Goal: Obtain resource: Download file/media

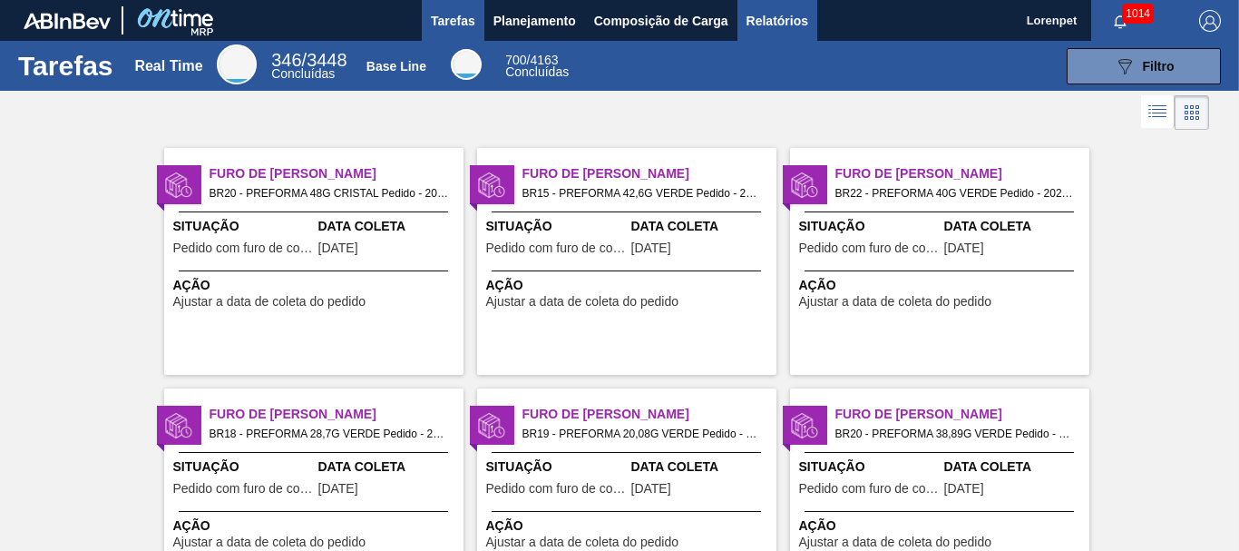
click at [790, 24] on span "Relatórios" at bounding box center [777, 21] width 62 height 22
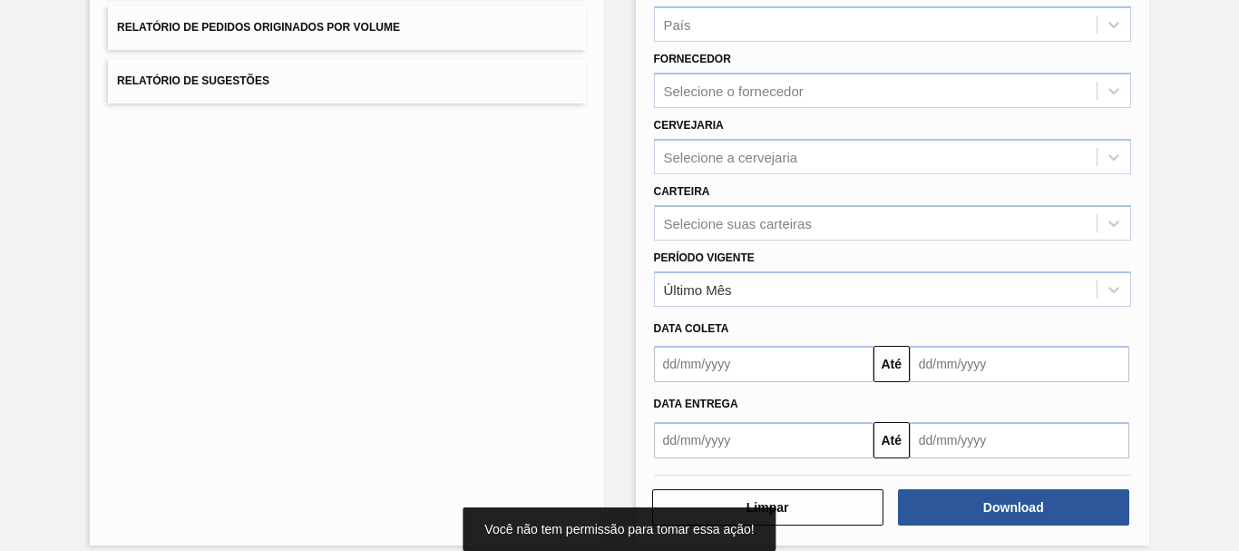
scroll to position [289, 0]
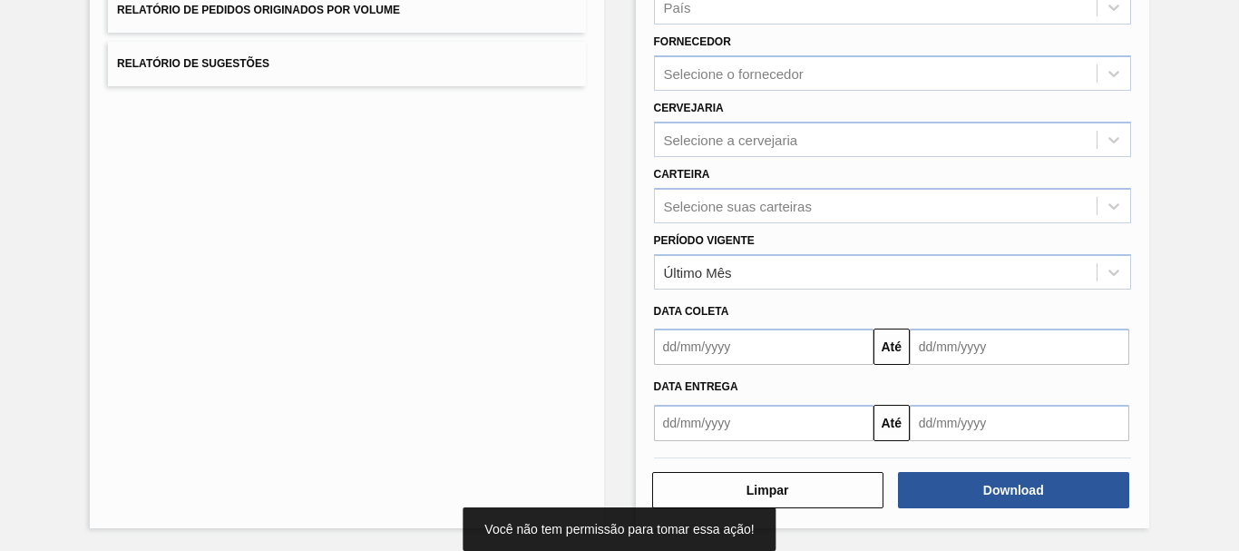
click at [736, 346] on input "text" at bounding box center [763, 346] width 219 height 36
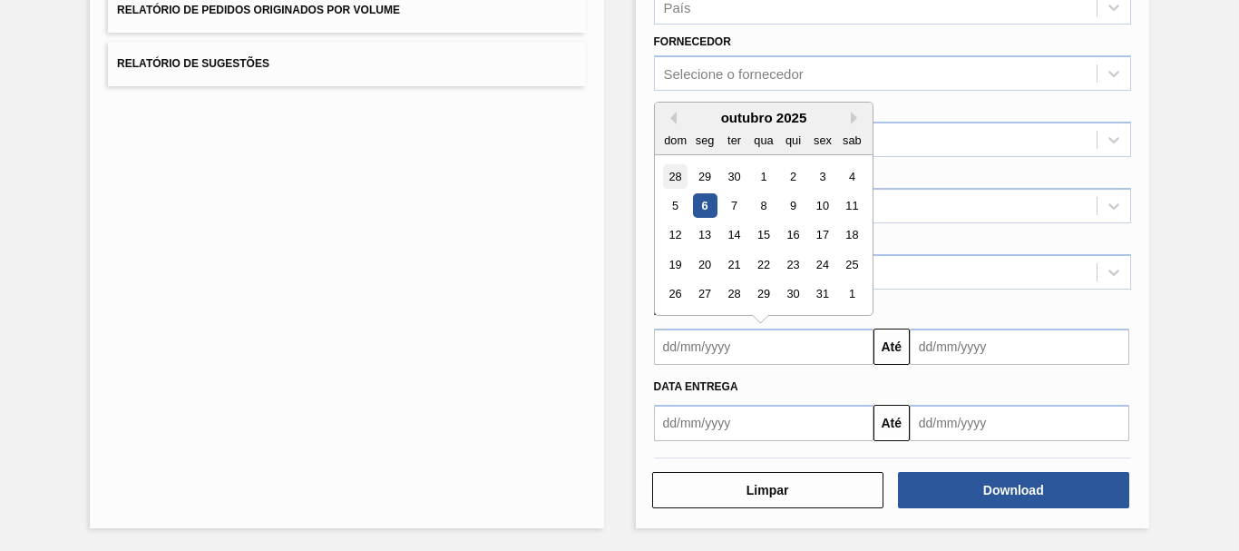
click at [671, 177] on div "28" at bounding box center [675, 176] width 24 height 24
type input "[DATE]"
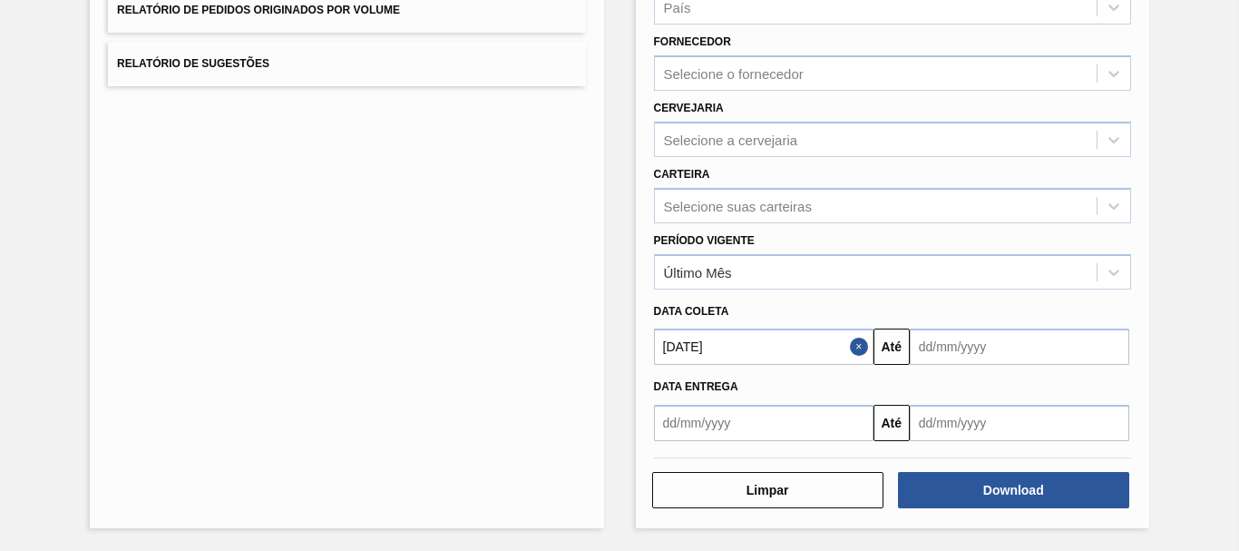
click at [967, 347] on input "text" at bounding box center [1019, 346] width 219 height 36
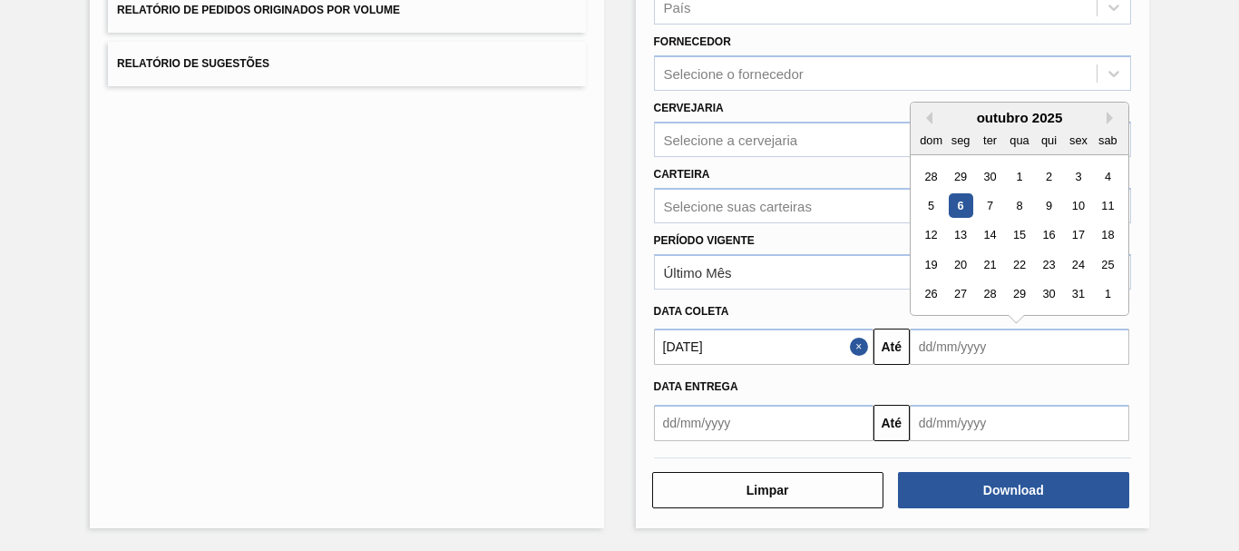
click at [1107, 290] on div "1" at bounding box center [1108, 294] width 24 height 24
type input "[DATE]"
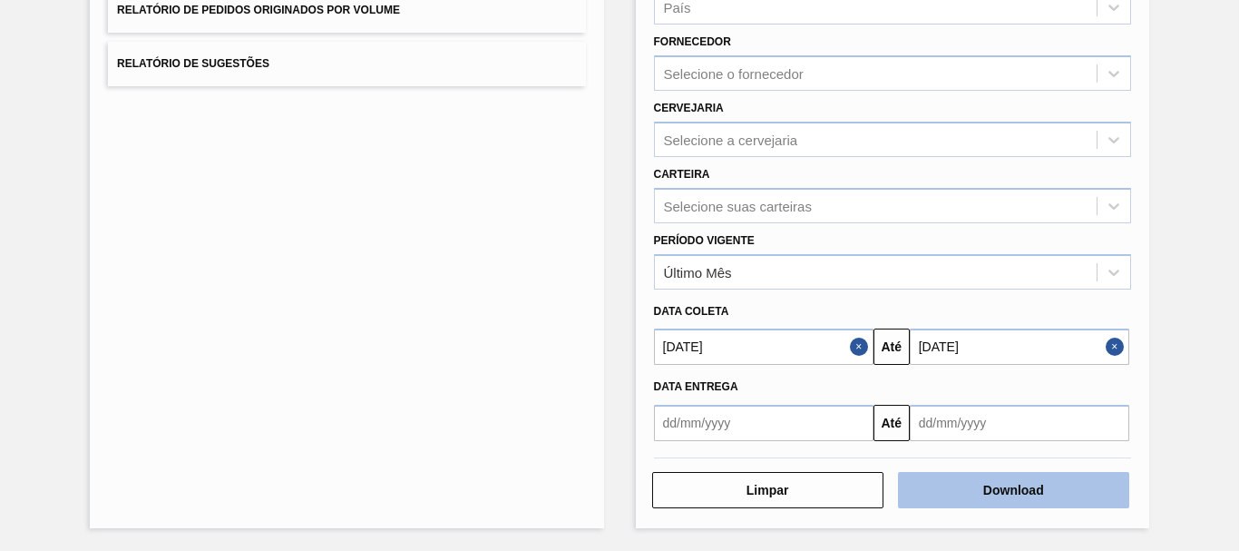
click at [1027, 495] on button "Download" at bounding box center [1013, 490] width 231 height 36
click at [1047, 498] on button "Download" at bounding box center [1013, 490] width 231 height 36
